Goal: Information Seeking & Learning: Learn about a topic

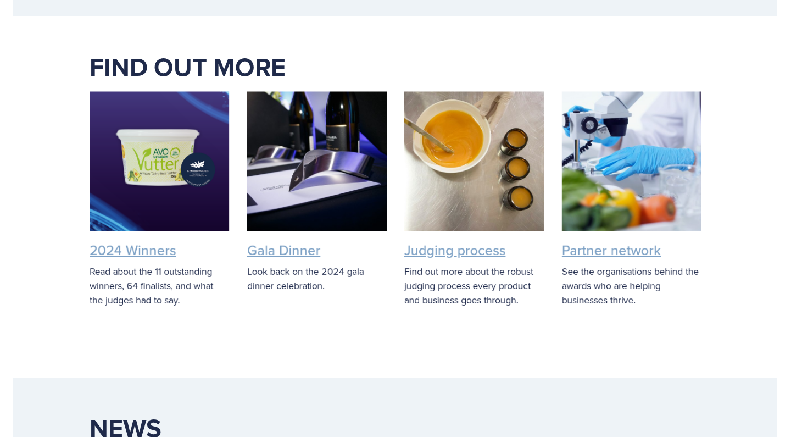
scroll to position [2724, 0]
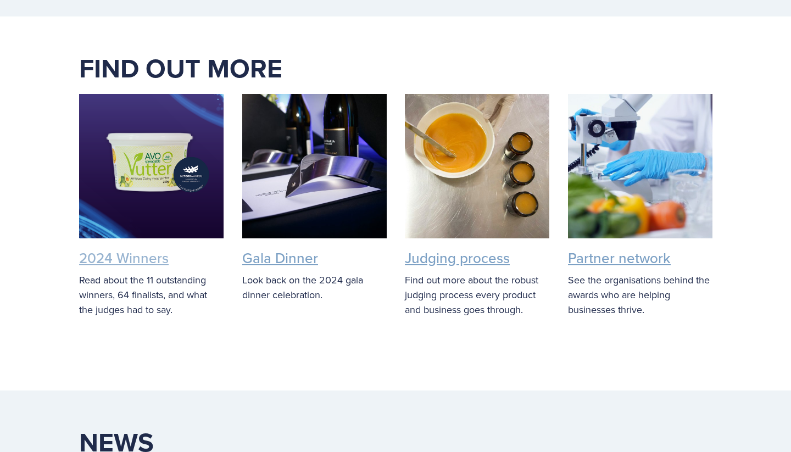
click at [126, 248] on link "2024 Winners" at bounding box center [124, 258] width 90 height 20
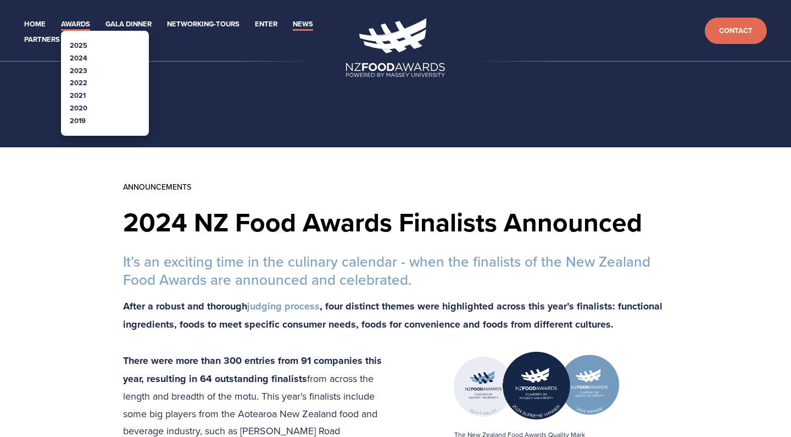
click at [73, 20] on link "Awards" at bounding box center [75, 24] width 29 height 13
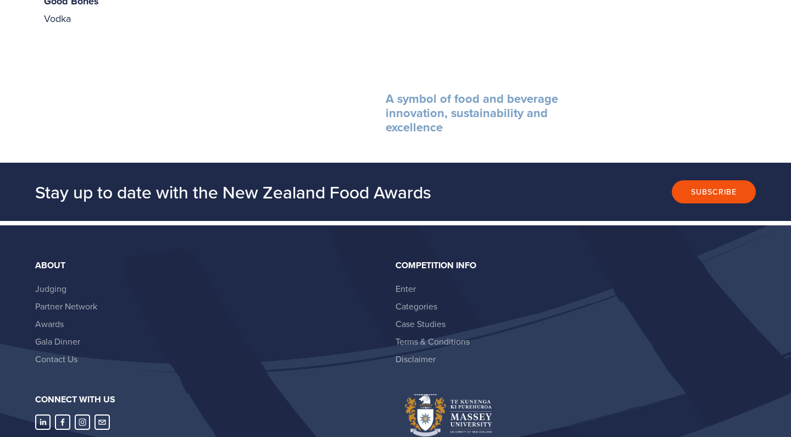
scroll to position [1817, 0]
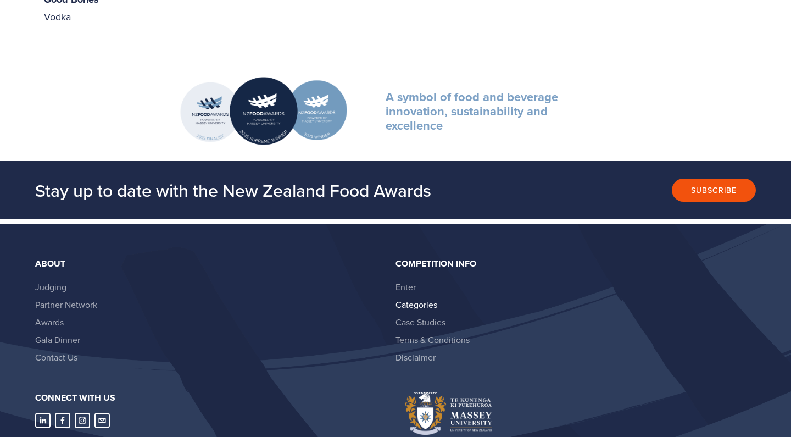
click at [419, 298] on link "Categories" at bounding box center [417, 304] width 42 height 12
click at [43, 316] on link "Awards" at bounding box center [49, 322] width 29 height 12
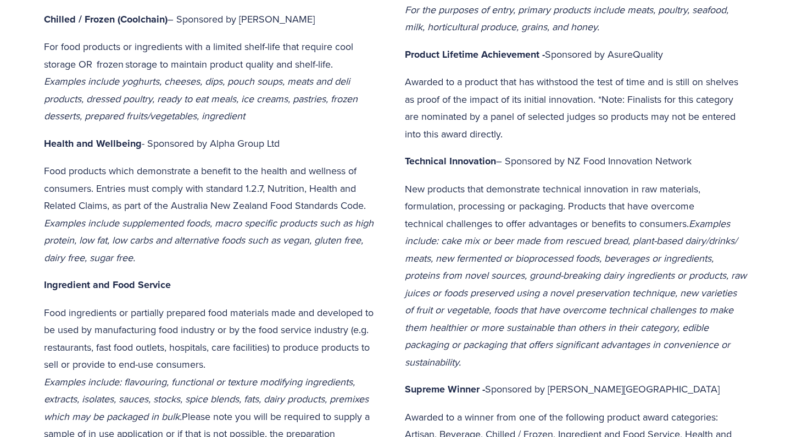
scroll to position [643, 0]
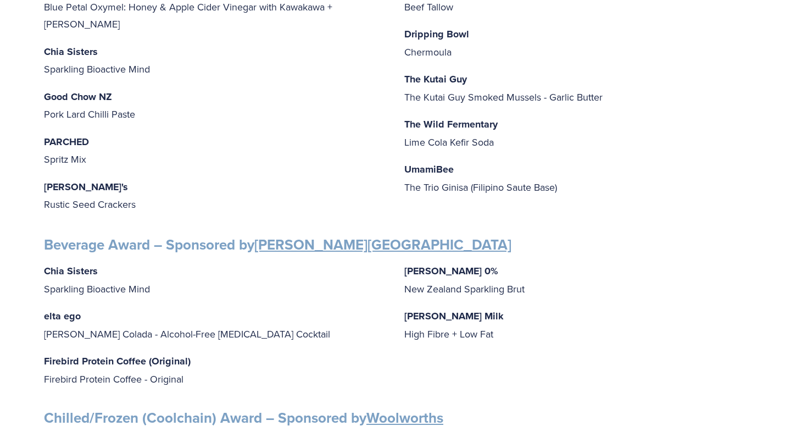
scroll to position [313, 0]
click at [442, 133] on p "The Wild Fermentary Lime Cola Kefir Soda" at bounding box center [575, 132] width 343 height 35
drag, startPoint x: 501, startPoint y: 121, endPoint x: 406, endPoint y: 121, distance: 95.1
click at [407, 120] on p "The Wild Fermentary Lime Cola Kefir Soda" at bounding box center [575, 132] width 343 height 35
copy strong "The Wild Fermentary"
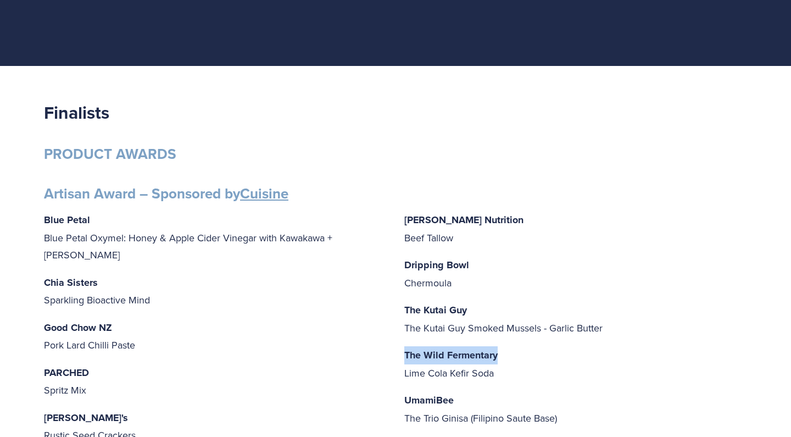
scroll to position [80, 0]
